Goal: Task Accomplishment & Management: Use online tool/utility

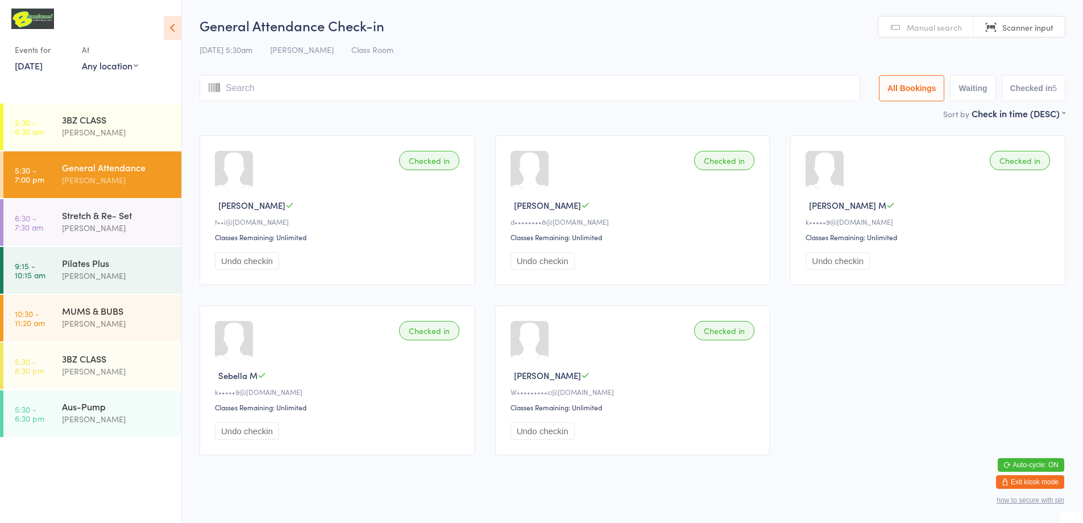
click at [1021, 483] on button "Exit kiosk mode" at bounding box center [1030, 482] width 68 height 14
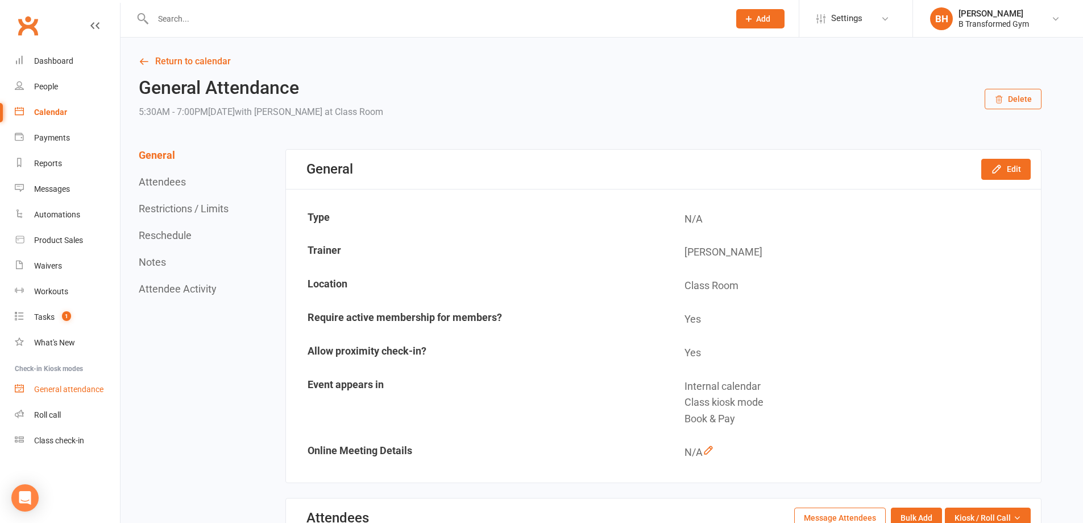
click at [99, 387] on div "General attendance" at bounding box center [68, 388] width 69 height 9
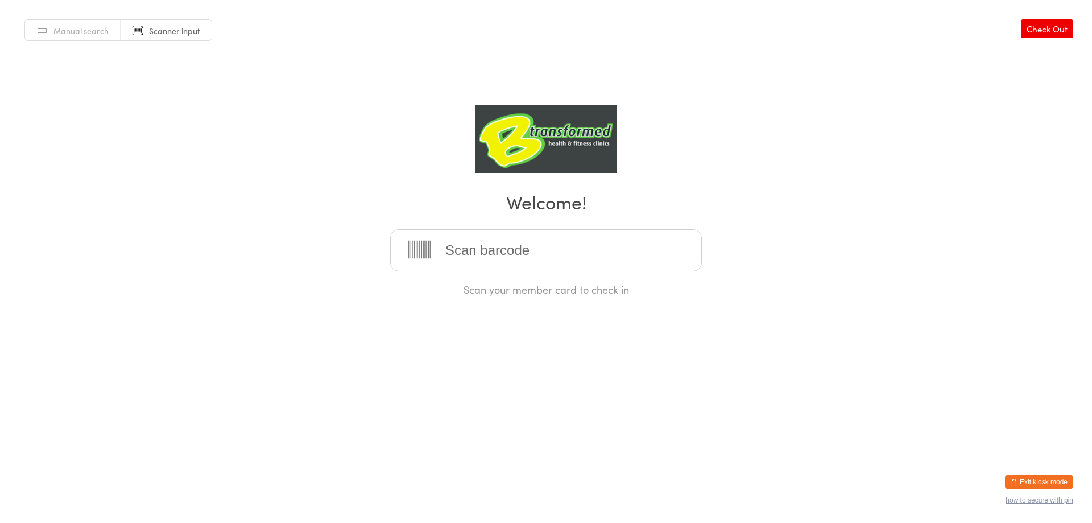
click at [491, 254] on input "search" at bounding box center [546, 250] width 312 height 42
type input "220022"
